Goal: Information Seeking & Learning: Find specific fact

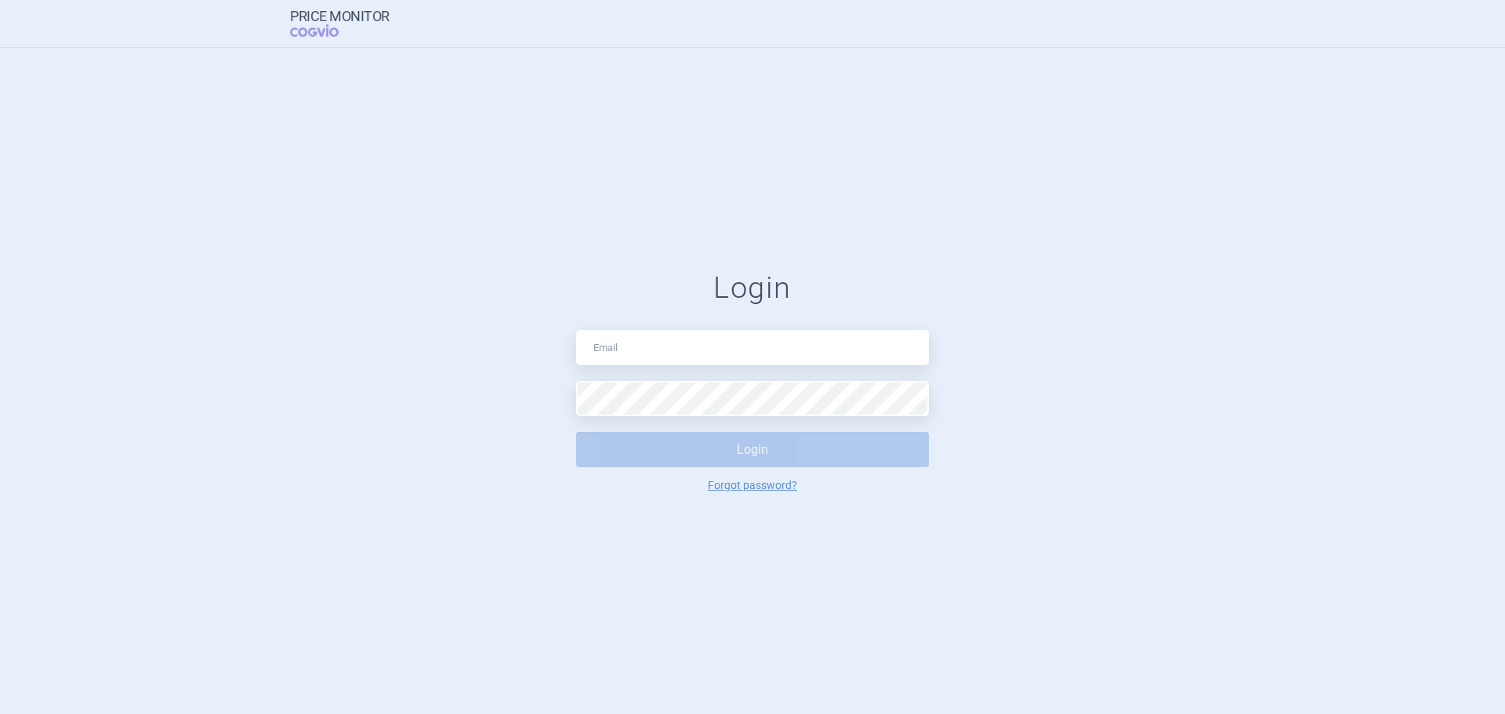
type input "a"
type input "[PERSON_NAME][EMAIL_ADDRESS][PERSON_NAME][PERSON_NAME][DOMAIN_NAME]"
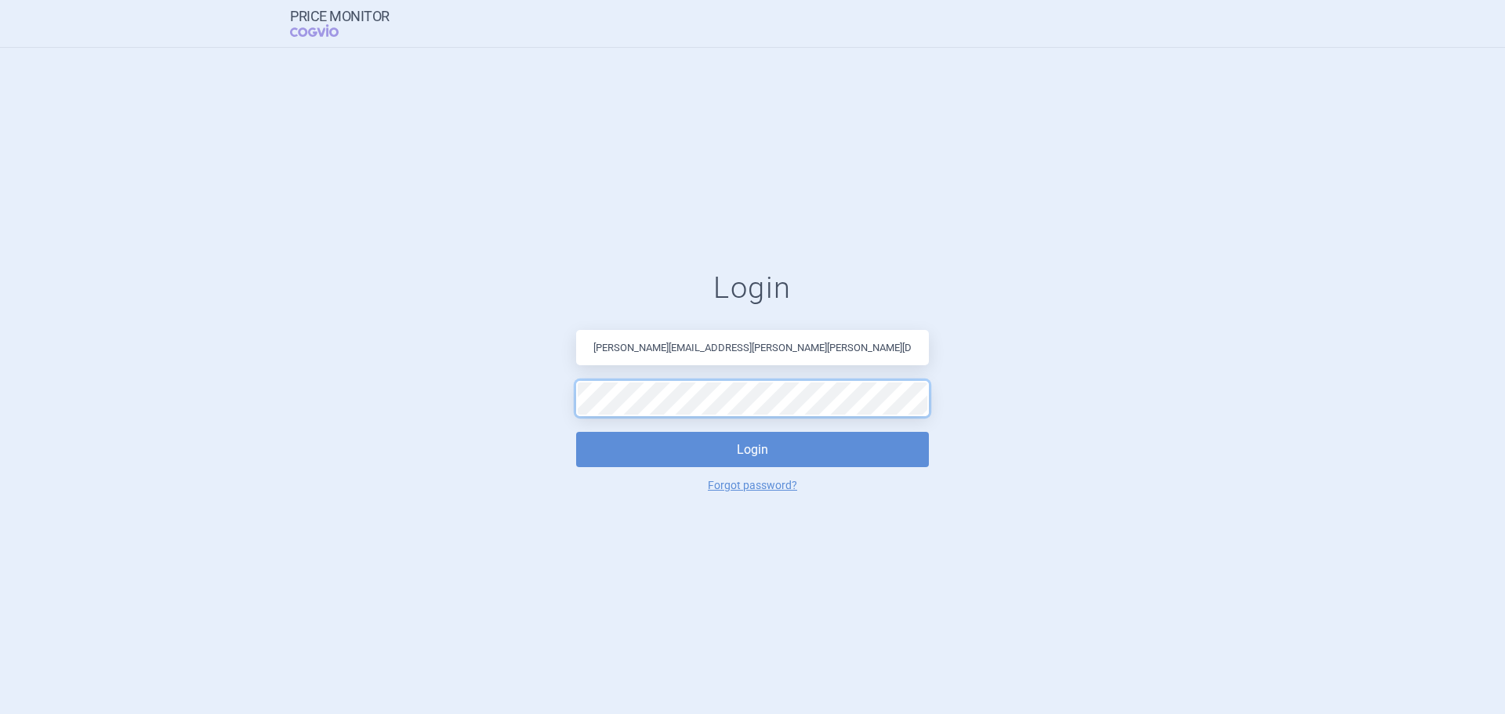
click at [576, 432] on button "Login" at bounding box center [752, 449] width 353 height 35
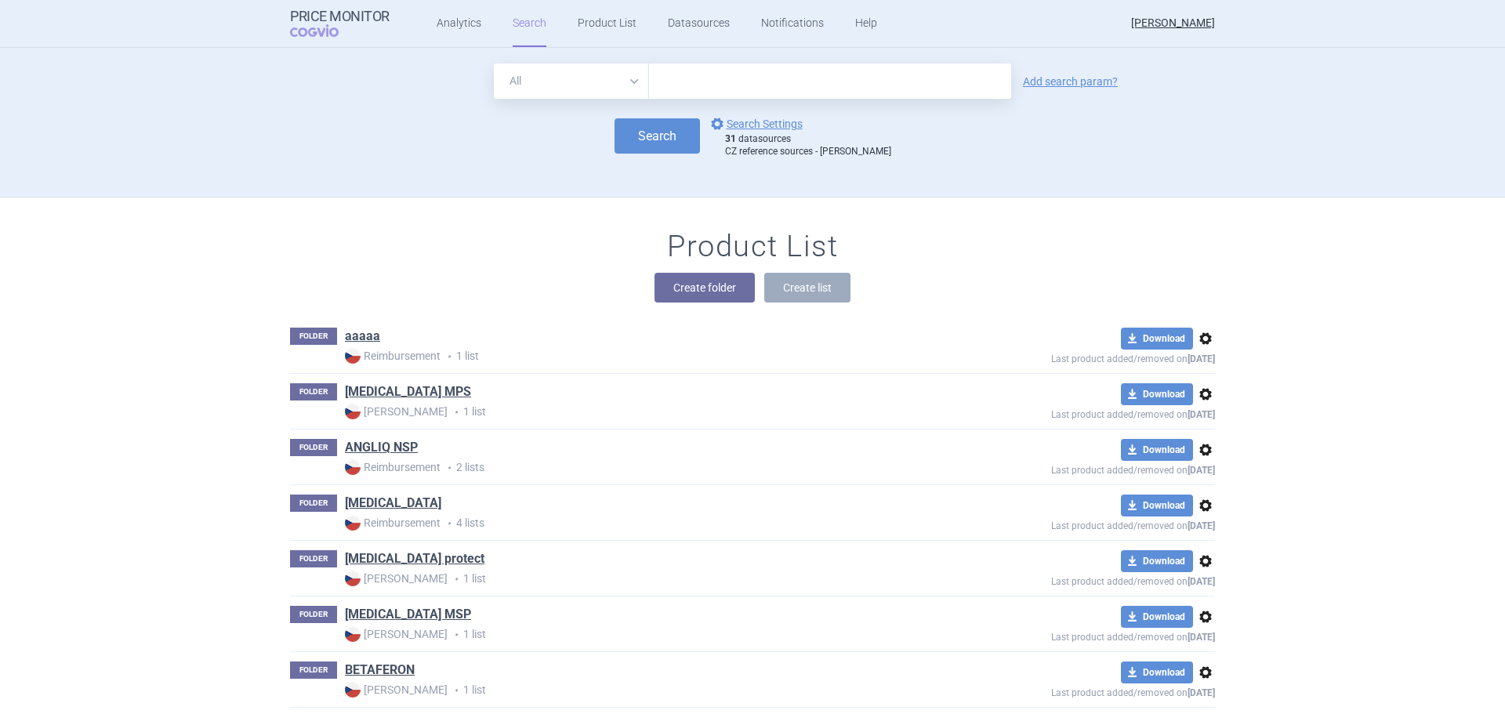
click at [745, 69] on input "text" at bounding box center [830, 81] width 362 height 35
type input "VEOZA"
click at [655, 134] on button "Search" at bounding box center [657, 135] width 85 height 35
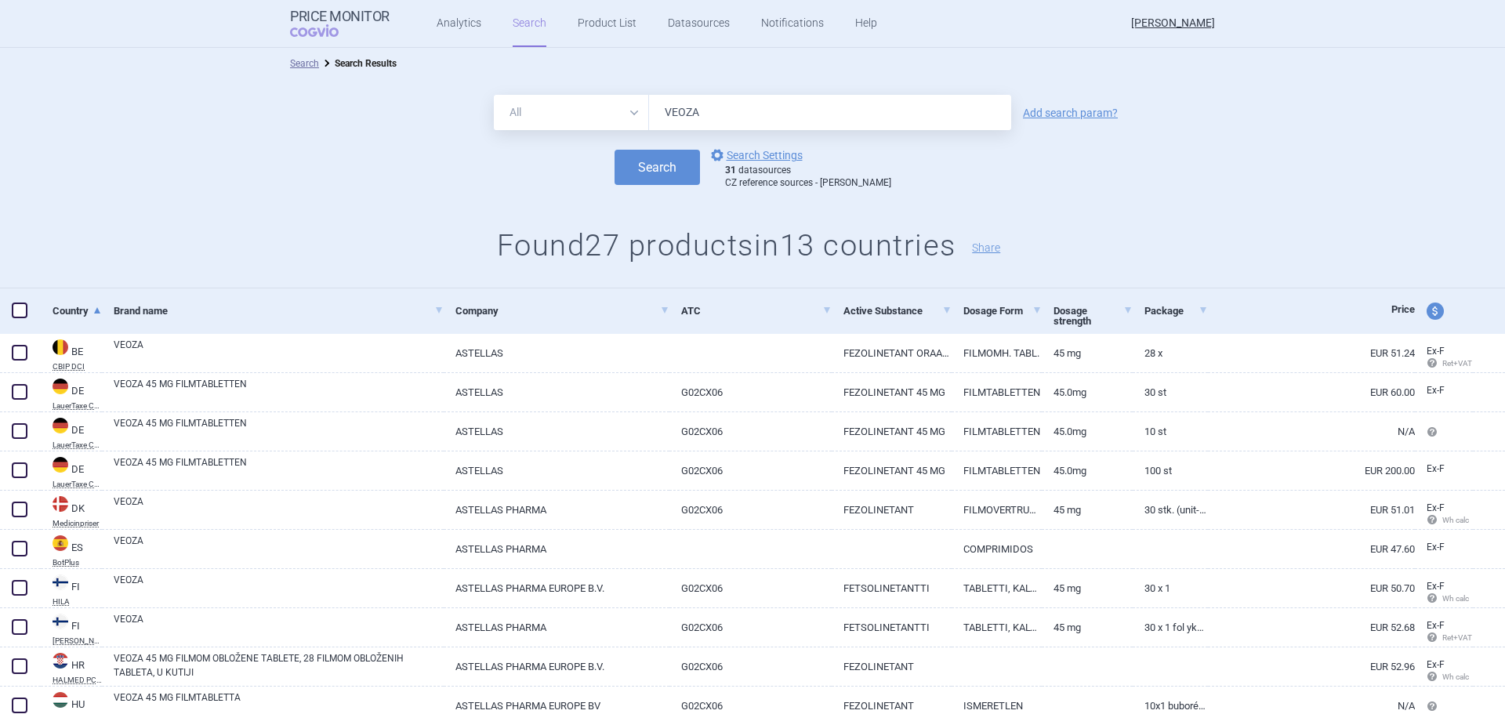
click at [1427, 310] on span "price and currency" at bounding box center [1435, 311] width 17 height 17
select select "ex-factory"
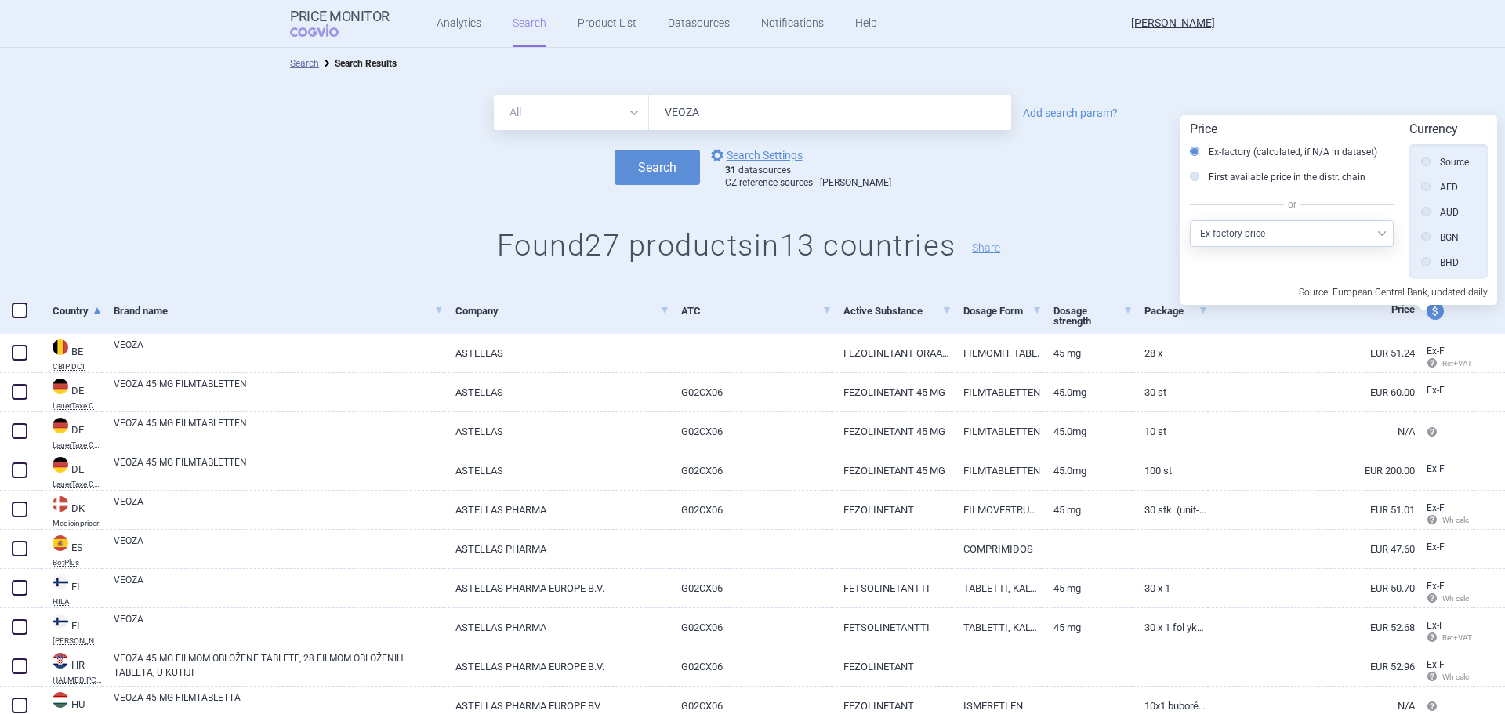
scroll to position [354, 0]
click at [1269, 239] on select "Select other price type Ex-factory price Ex-factory price with VAT Wholesale pr…" at bounding box center [1292, 233] width 204 height 27
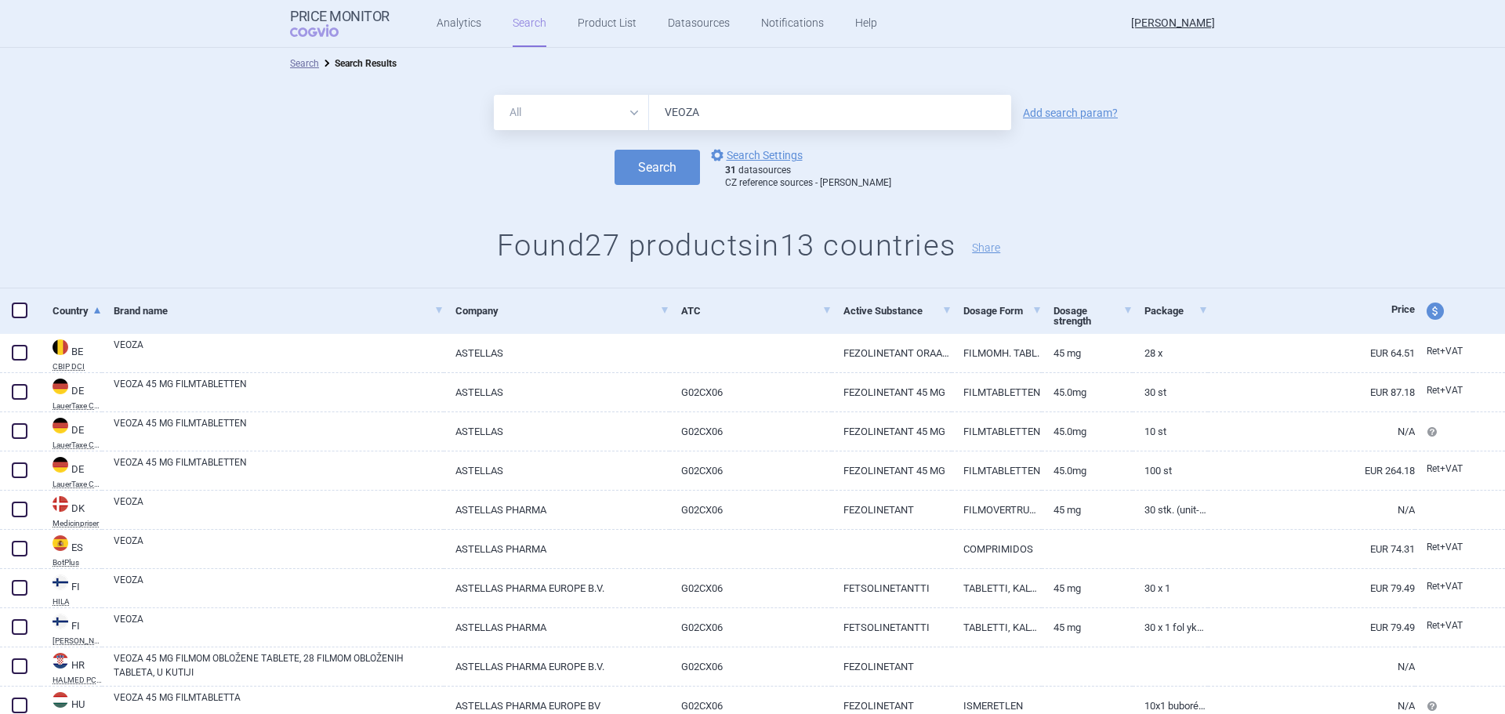
click at [627, 114] on select "All Brand Name ATC Company Active Substance Country Newer than" at bounding box center [571, 112] width 155 height 35
